Goal: Information Seeking & Learning: Learn about a topic

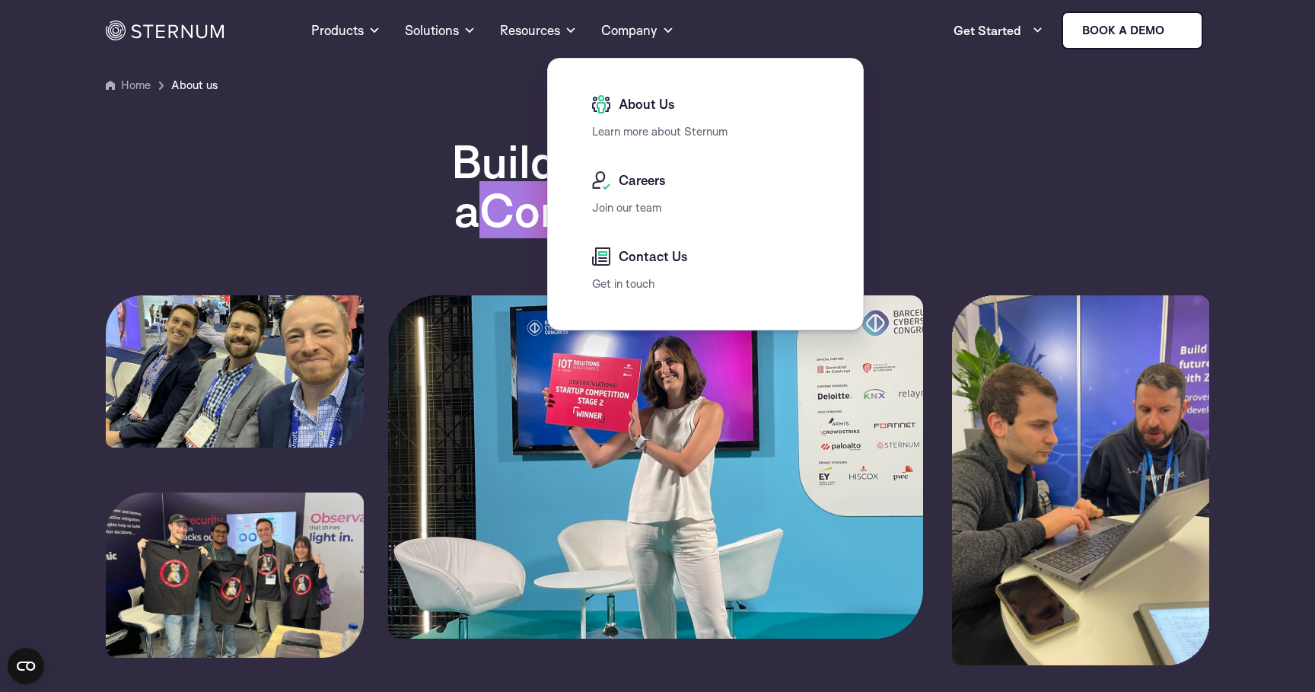
click at [374, 236] on div "Building a Bridge to a Connected Future" at bounding box center [658, 216] width 1104 height 158
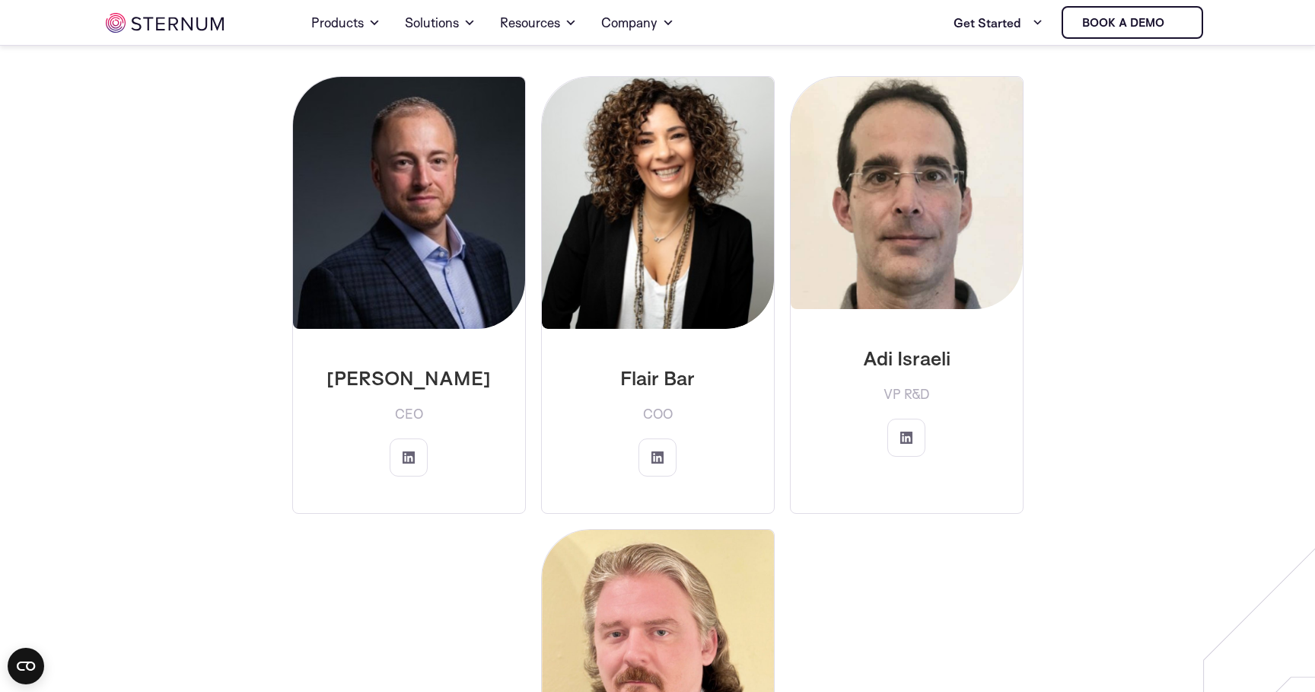
scroll to position [2444, 0]
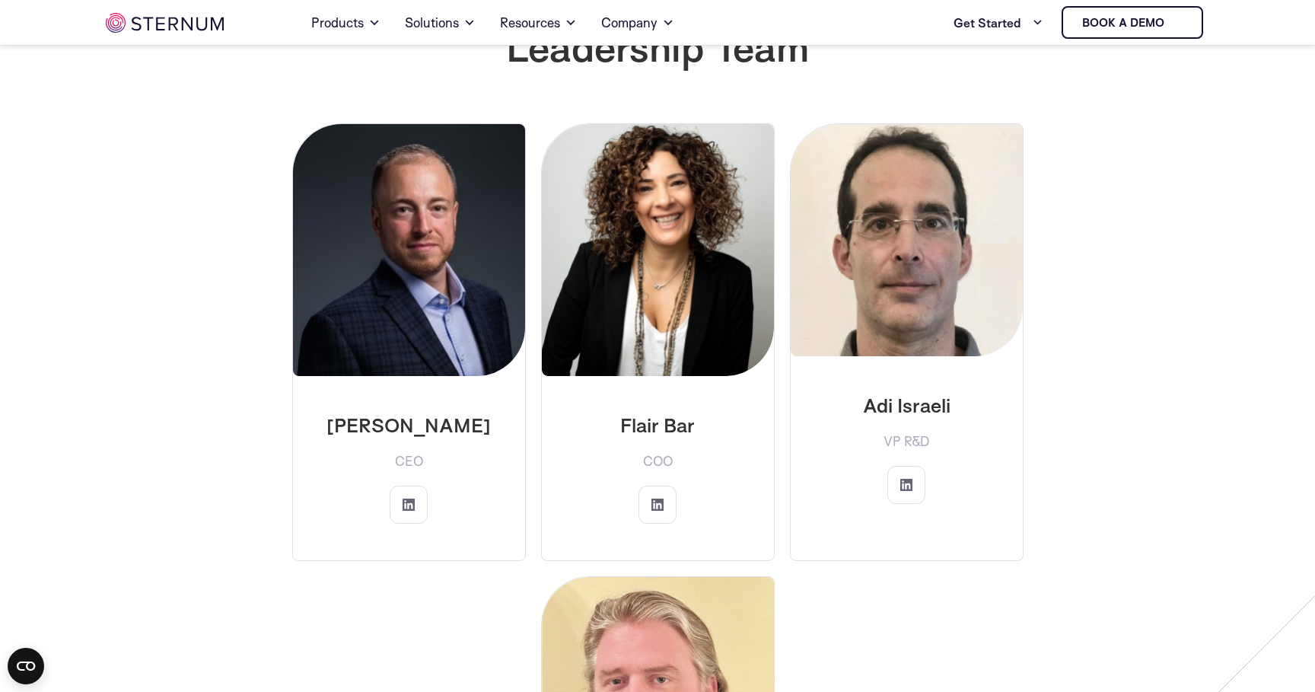
click at [413, 449] on span "CEO" at bounding box center [409, 461] width 28 height 24
click at [451, 435] on div "Jeff Lebowitz CEO" at bounding box center [409, 468] width 232 height 184
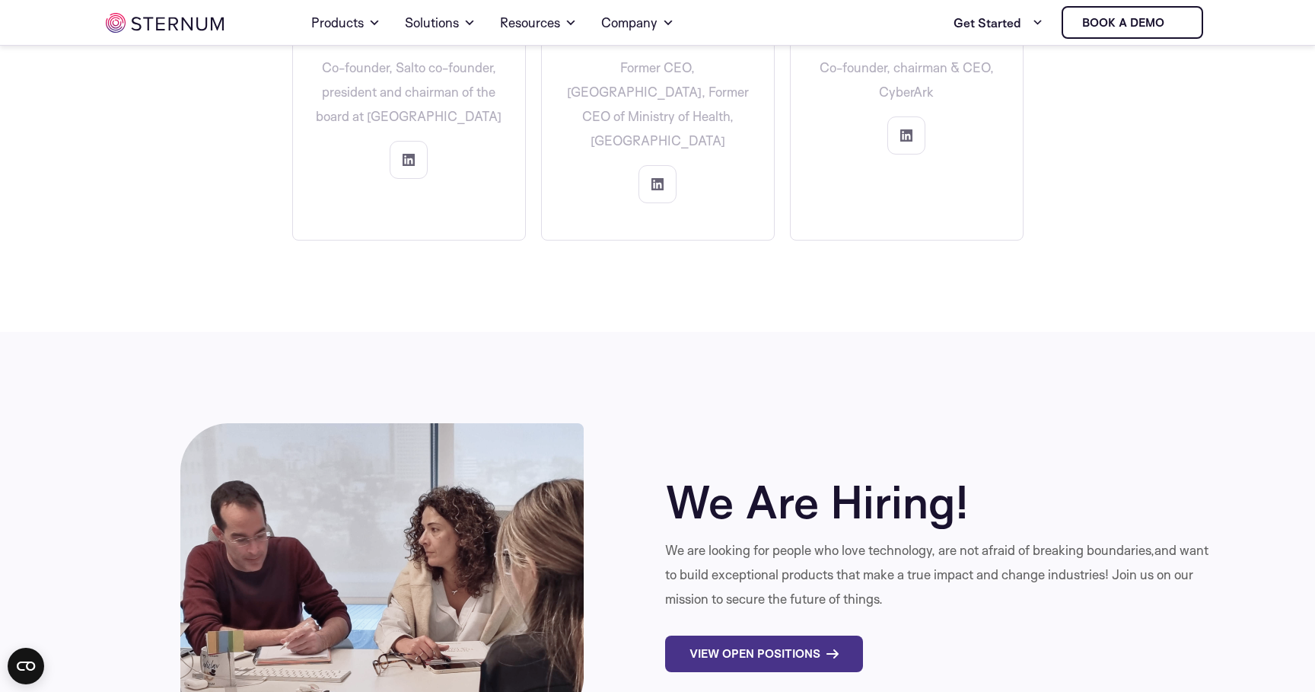
scroll to position [4883, 0]
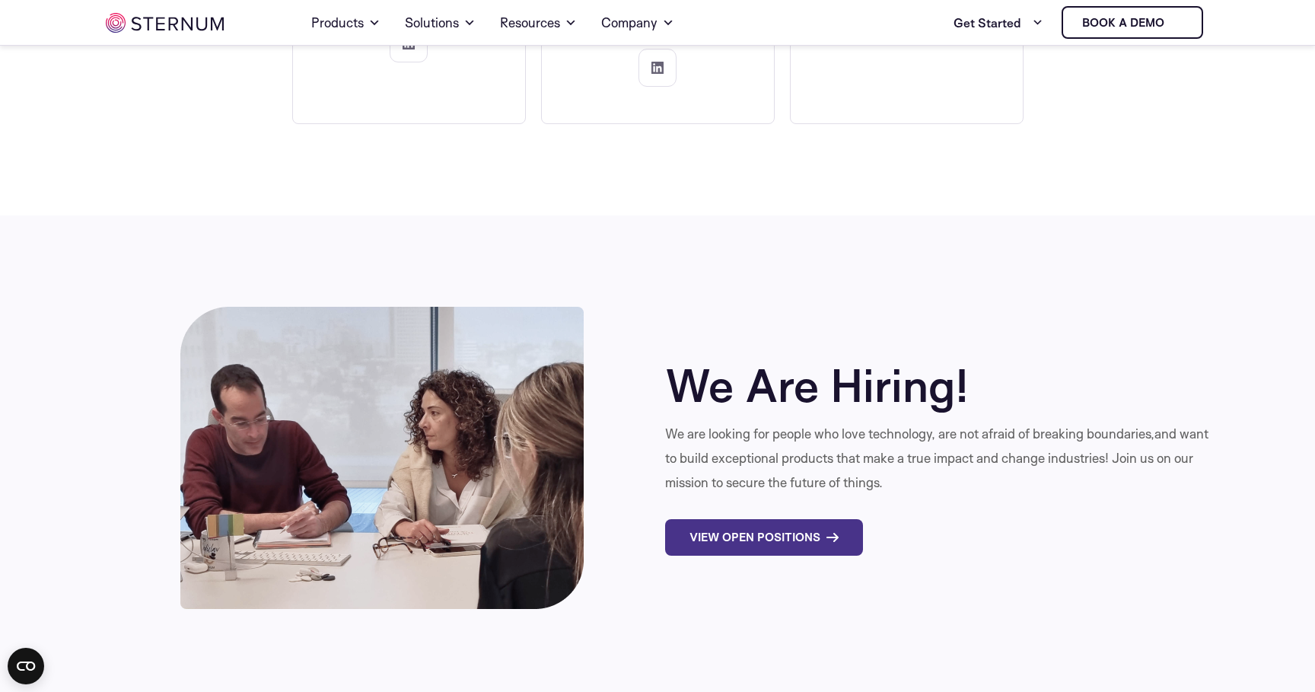
click at [697, 361] on h2 "We Are Hiring!" at bounding box center [937, 385] width 544 height 49
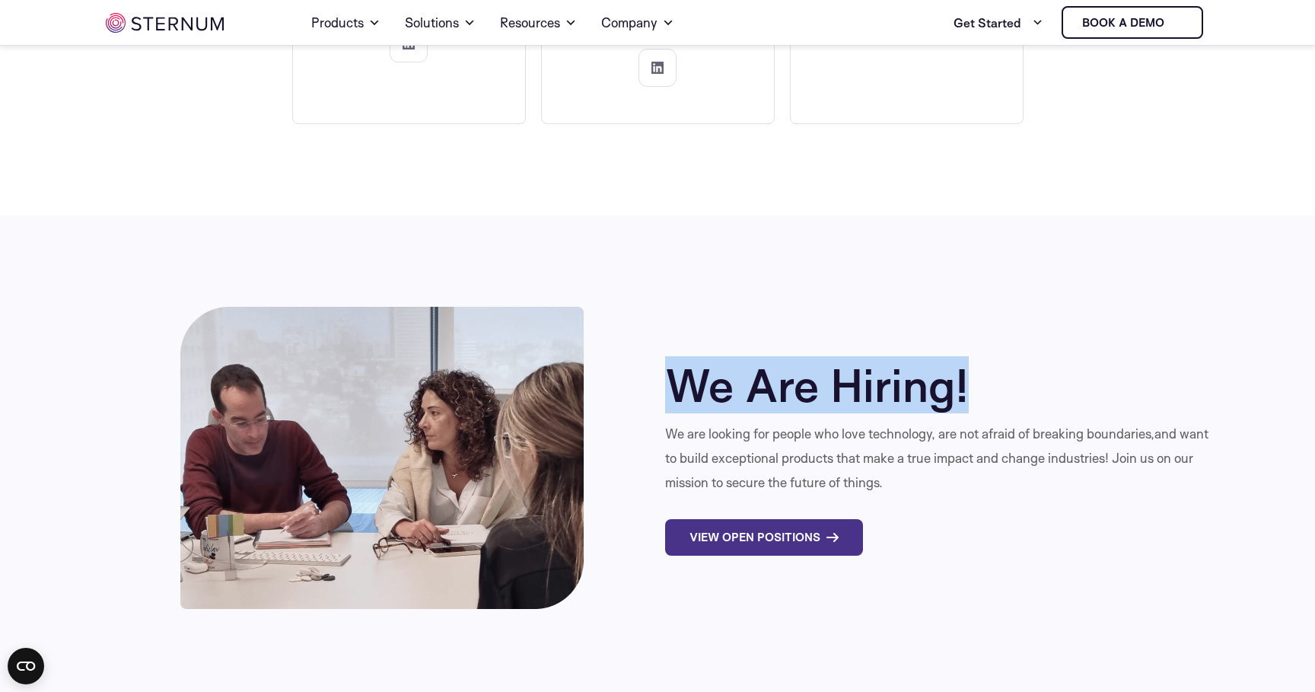
drag, startPoint x: 697, startPoint y: 339, endPoint x: 952, endPoint y: 339, distance: 255.0
click at [952, 361] on h2 "We Are Hiring!" at bounding box center [937, 385] width 544 height 49
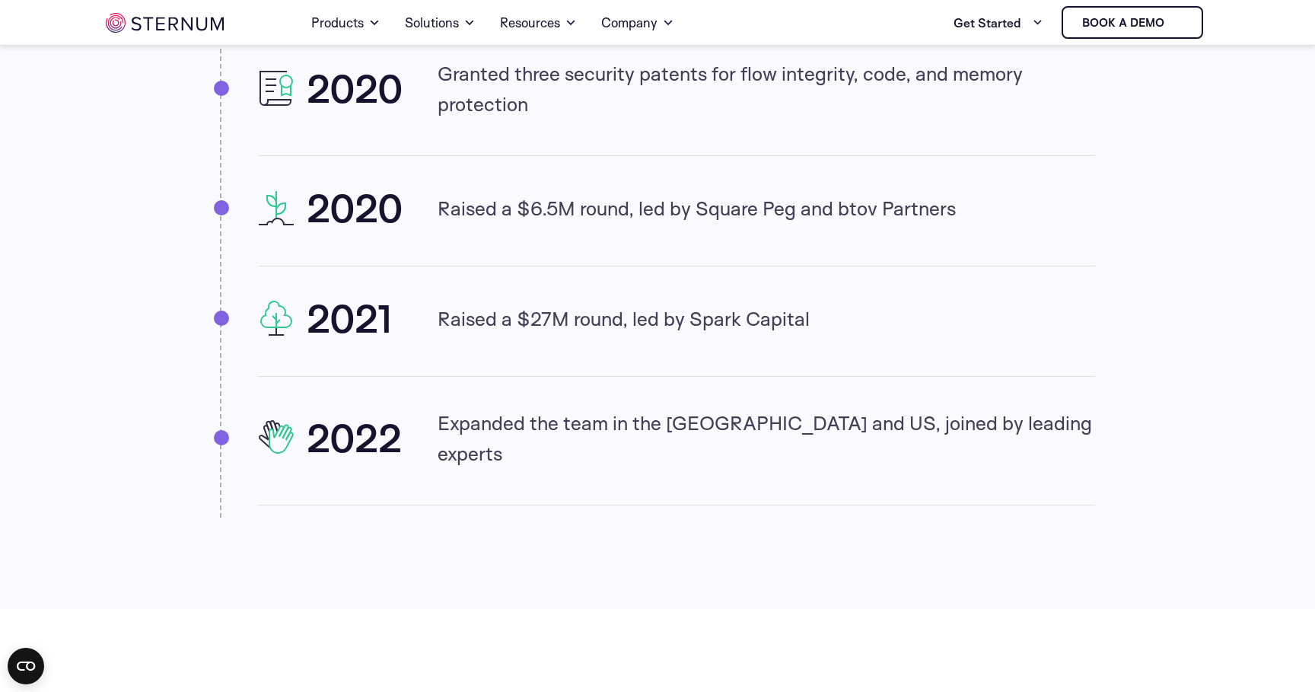
scroll to position [1801, 0]
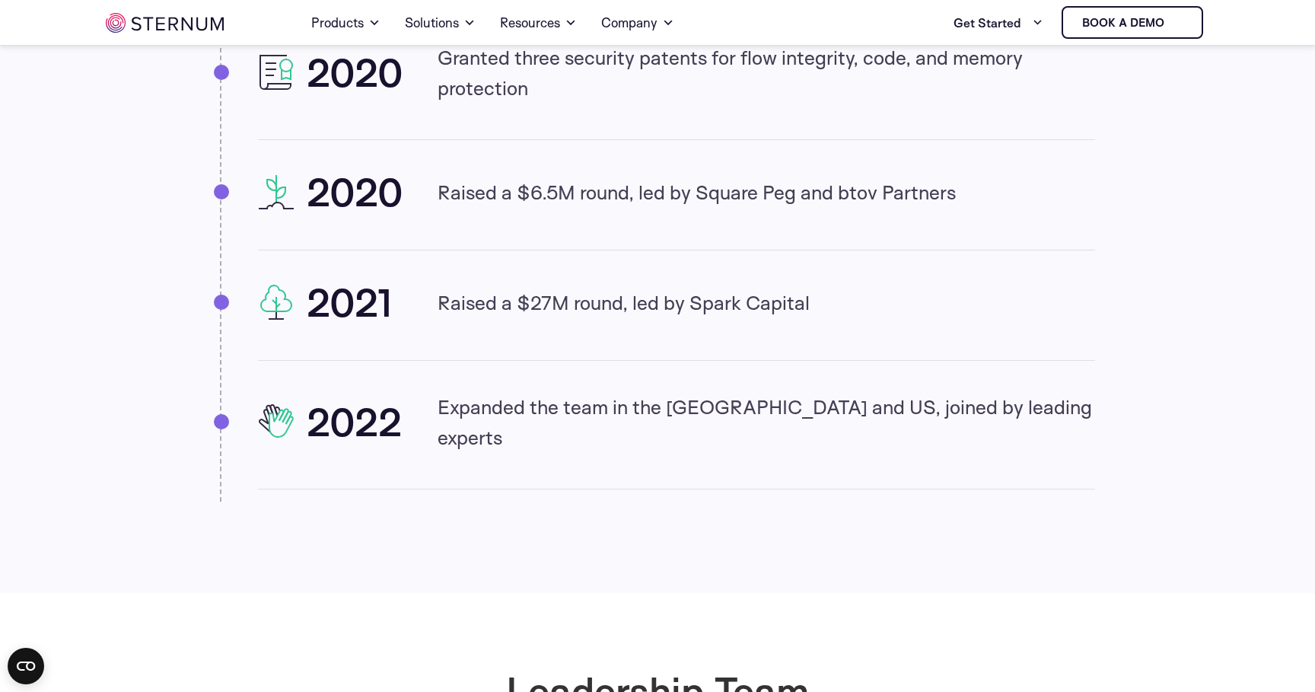
click at [572, 462] on li "2022 Expanded the team in the EU and US, joined by leading experts" at bounding box center [676, 440] width 837 height 98
